Goal: Task Accomplishment & Management: Manage account settings

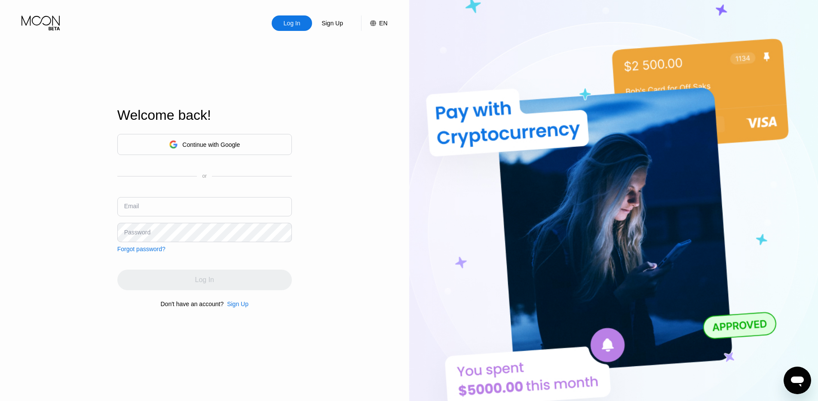
click at [166, 208] on input "text" at bounding box center [204, 206] width 174 height 19
paste input "[EMAIL_ADDRESS][DOMAIN_NAME]"
type input "[EMAIL_ADDRESS][DOMAIN_NAME]"
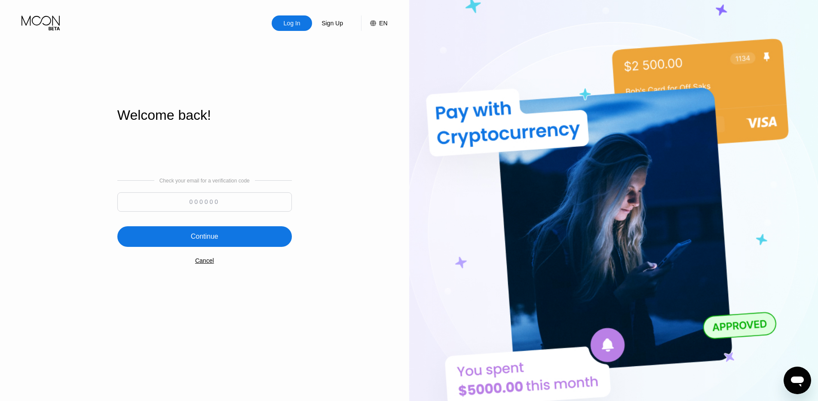
click at [246, 209] on input at bounding box center [204, 201] width 174 height 19
paste input "807325"
type input "807325"
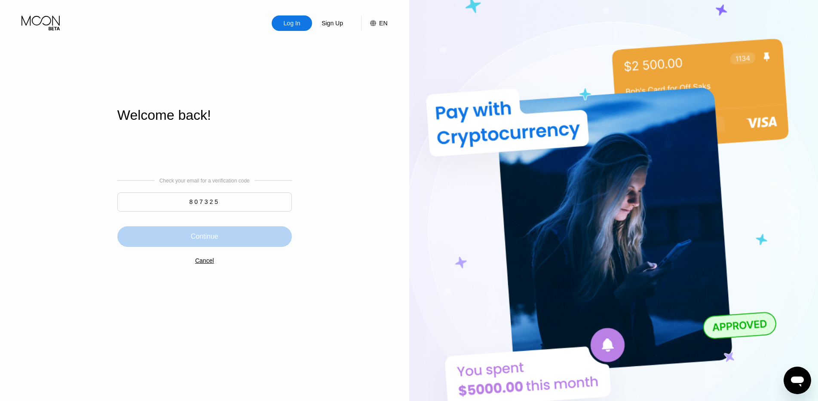
click at [211, 237] on div "Continue" at bounding box center [204, 236] width 27 height 9
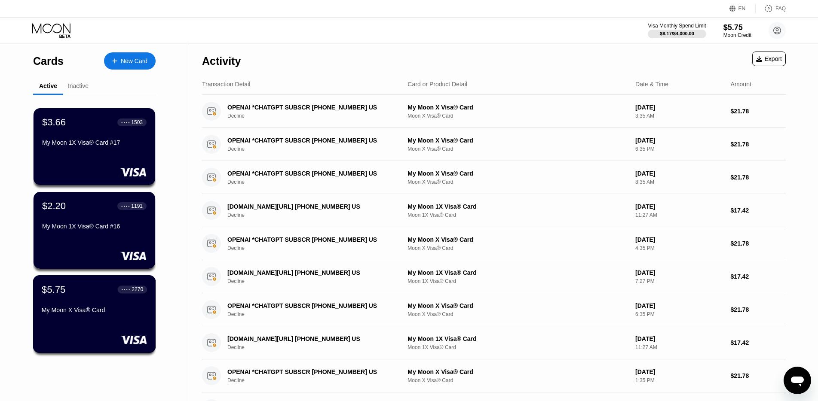
click at [67, 307] on div "$5.75 ● ● ● ● 2270 My Moon X Visa® Card" at bounding box center [94, 300] width 105 height 33
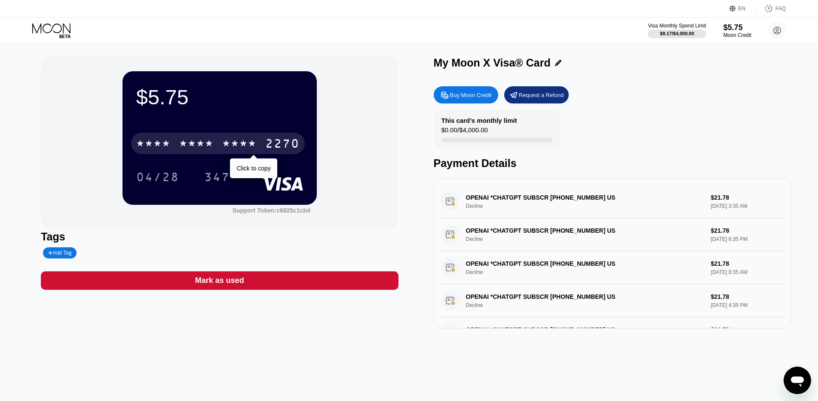
click at [168, 149] on div "* * * *" at bounding box center [153, 145] width 34 height 14
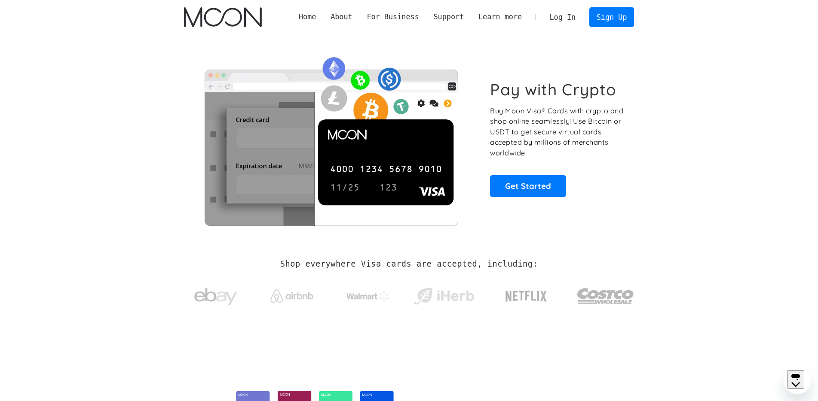
click at [569, 25] on link "Log In" at bounding box center [562, 17] width 40 height 19
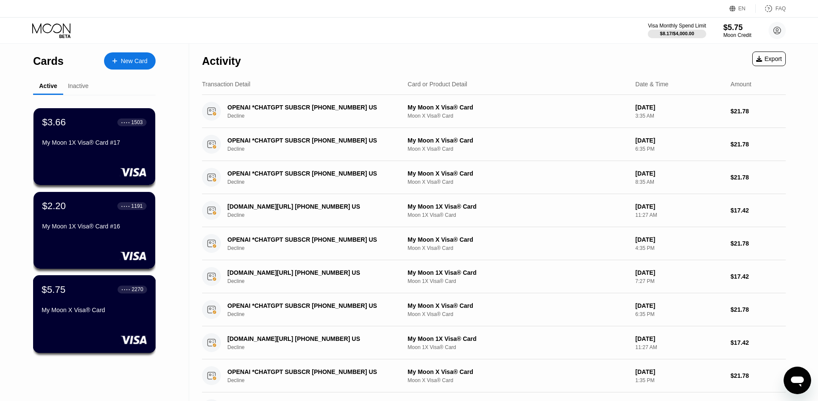
click at [64, 306] on div "$5.75 ● ● ● ● 2270 My Moon X Visa® Card" at bounding box center [94, 300] width 105 height 33
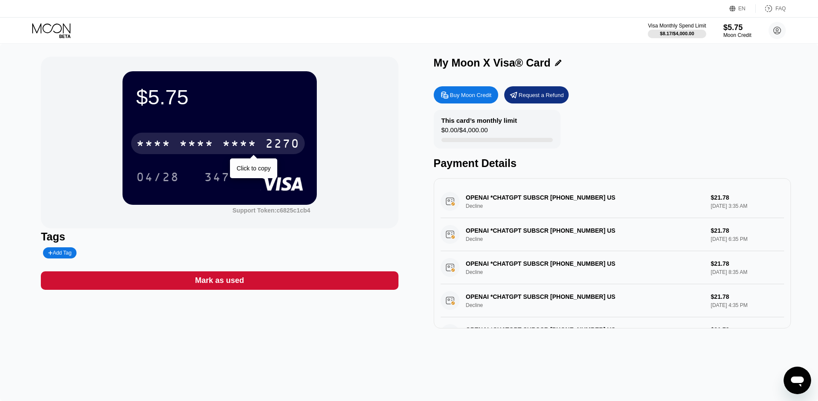
click at [210, 145] on div "* * * *" at bounding box center [196, 145] width 34 height 14
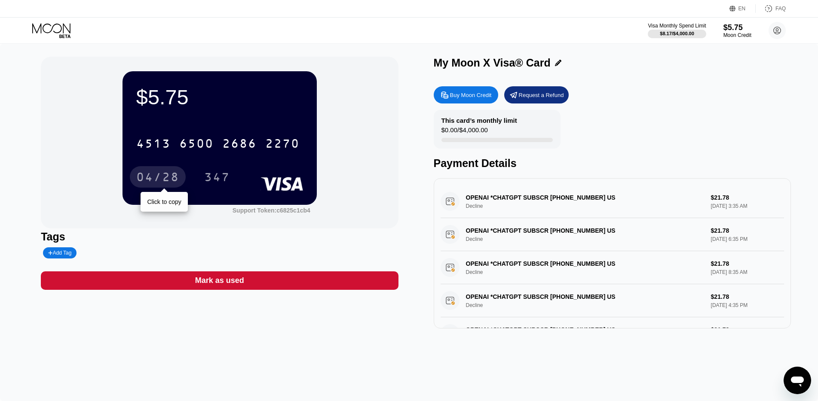
click at [161, 170] on div "04/28" at bounding box center [158, 176] width 56 height 21
click at [161, 171] on div "04/28" at bounding box center [158, 176] width 56 height 21
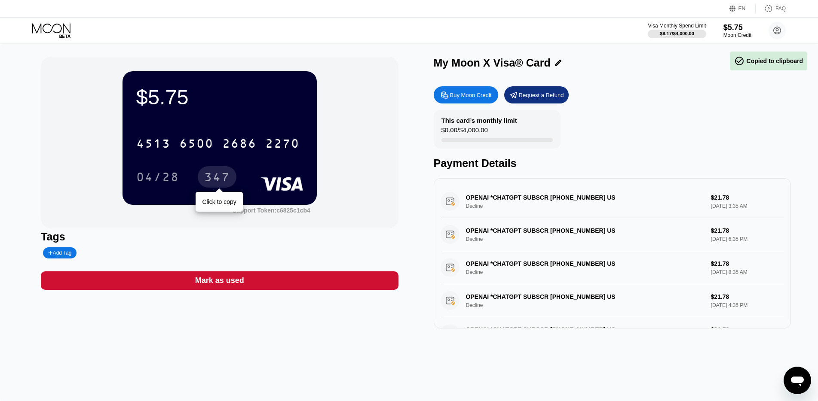
click at [223, 177] on div "347" at bounding box center [217, 178] width 26 height 14
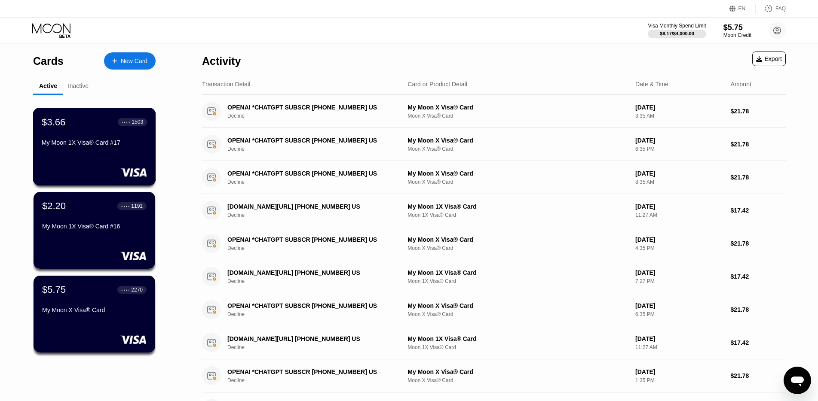
click at [81, 149] on div "My Moon 1X Visa® Card #17" at bounding box center [94, 144] width 105 height 10
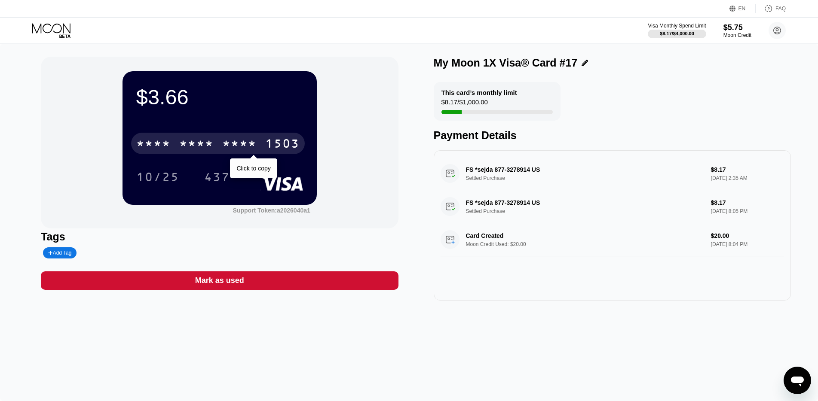
click at [177, 147] on div "* * * * * * * * * * * * 1503" at bounding box center [218, 143] width 174 height 21
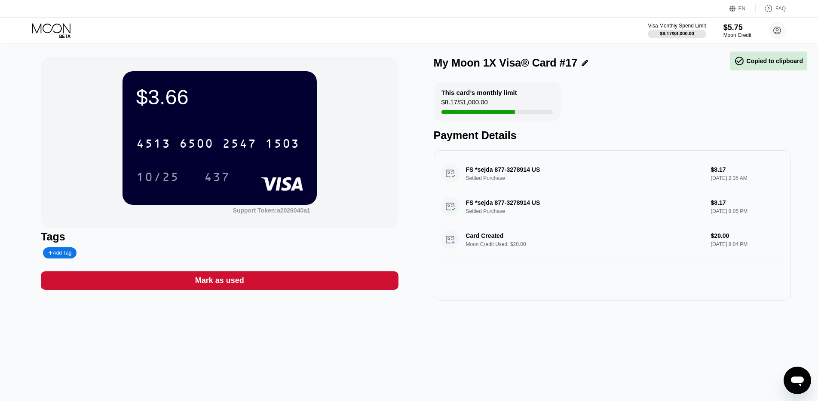
click at [140, 168] on div "4513 6500 2547 1503 10/25 437" at bounding box center [219, 151] width 167 height 51
click at [143, 176] on div "10/25" at bounding box center [157, 178] width 43 height 14
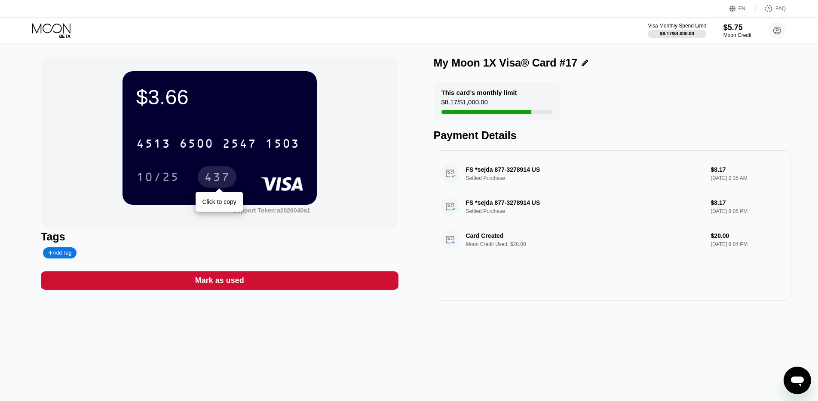
click at [214, 175] on div "437" at bounding box center [217, 178] width 26 height 14
click at [35, 20] on div "Visa Monthly Spend Limit $8.17 / $4,000.00 $5.75 Moon Credit alexia miller alex…" at bounding box center [409, 31] width 818 height 26
click at [64, 38] on div "Visa Monthly Spend Limit $8.17 / $4,000.00 $5.75 Moon Credit alexia miller alex…" at bounding box center [409, 31] width 818 height 26
click at [64, 28] on icon at bounding box center [52, 30] width 40 height 15
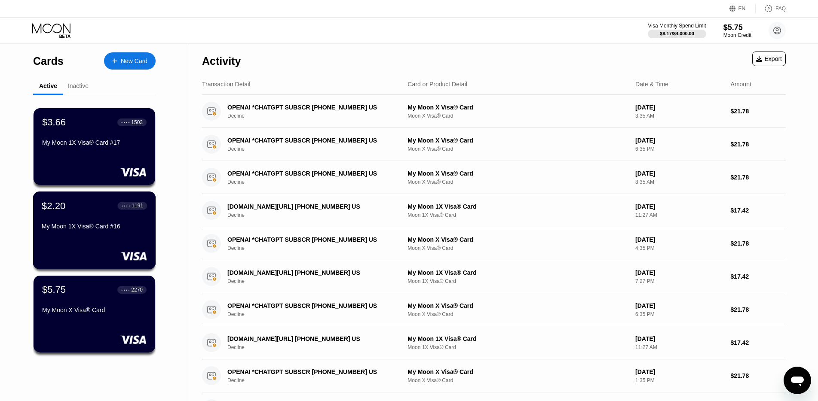
click at [107, 230] on div "My Moon 1X Visa® Card #16" at bounding box center [94, 226] width 105 height 7
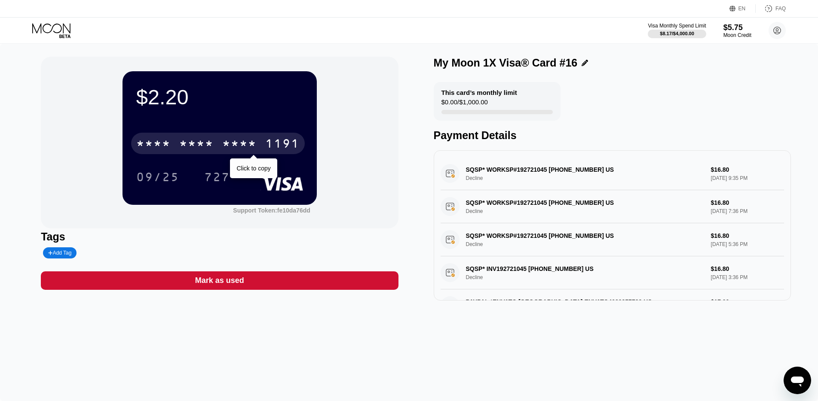
click at [238, 135] on div "* * * * * * * * * * * * 1191" at bounding box center [218, 143] width 174 height 21
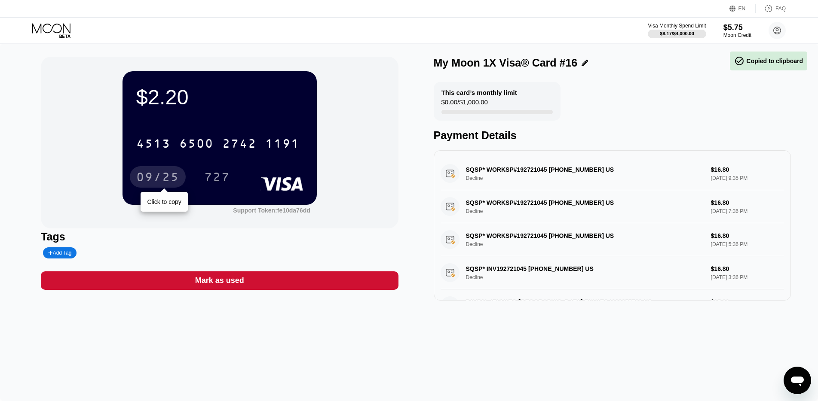
click at [168, 181] on div "09/25" at bounding box center [157, 178] width 43 height 14
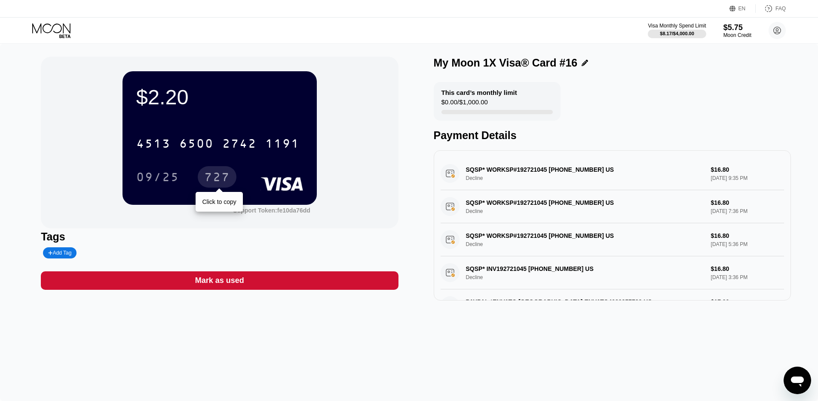
click at [217, 181] on div "727" at bounding box center [217, 178] width 26 height 14
click at [37, 24] on icon at bounding box center [52, 30] width 40 height 15
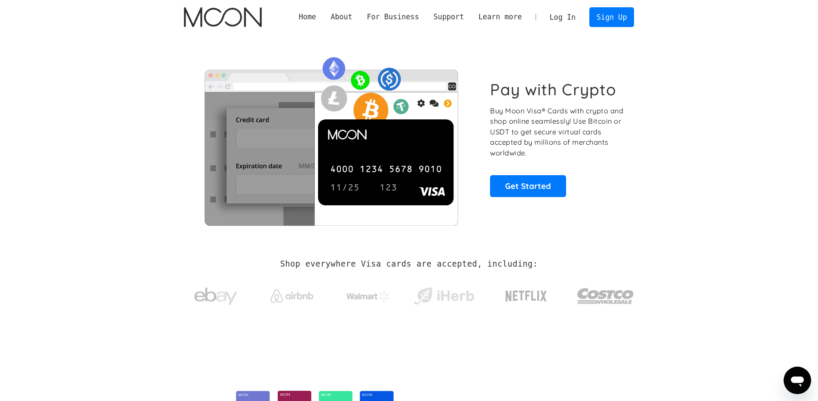
click at [571, 20] on link "Log In" at bounding box center [562, 17] width 40 height 19
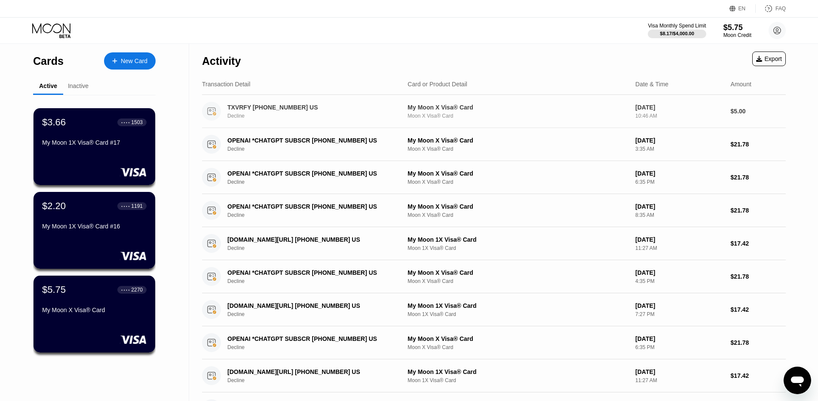
click at [388, 111] on div "TXVRFY [PHONE_NUMBER] US" at bounding box center [310, 107] width 166 height 7
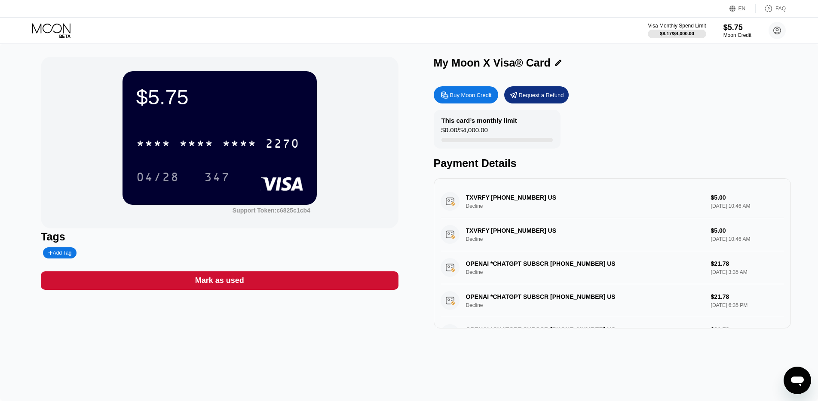
click at [54, 33] on icon at bounding box center [52, 30] width 40 height 15
